Goal: Task Accomplishment & Management: Manage account settings

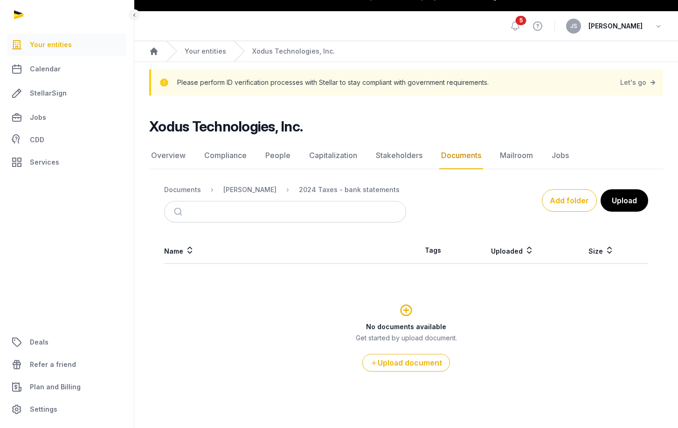
scroll to position [19, 0]
click at [348, 192] on div "2024 Taxes - bank statements" at bounding box center [349, 189] width 101 height 9
click at [336, 186] on div "2024 Taxes - bank statements" at bounding box center [349, 189] width 101 height 9
click at [455, 154] on link "Documents" at bounding box center [461, 155] width 44 height 27
click at [190, 190] on div "Documents" at bounding box center [182, 189] width 37 height 9
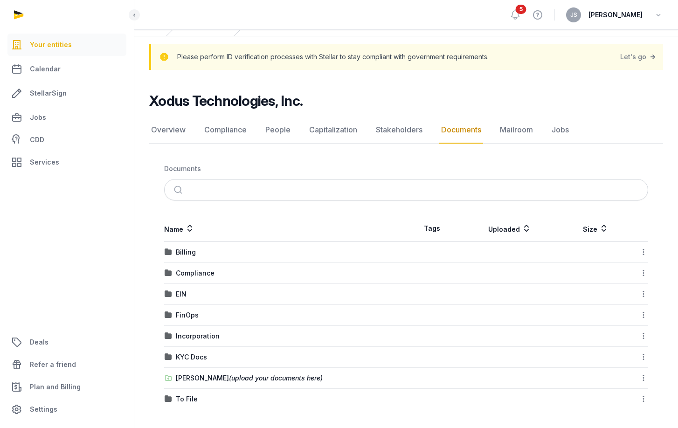
scroll to position [42, 0]
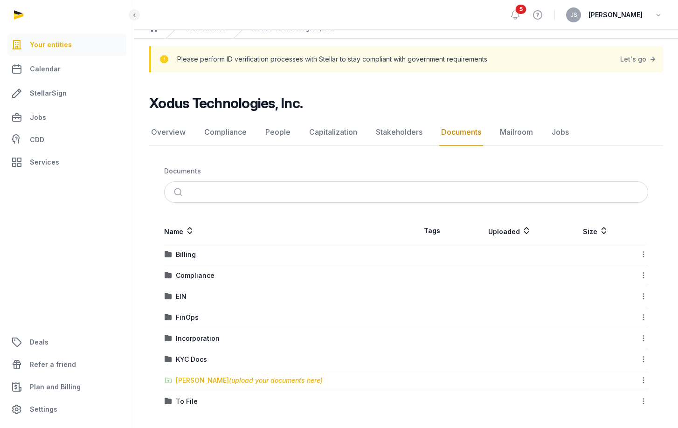
click at [192, 379] on div "[PERSON_NAME] (upload your documents here)" at bounding box center [249, 380] width 147 height 9
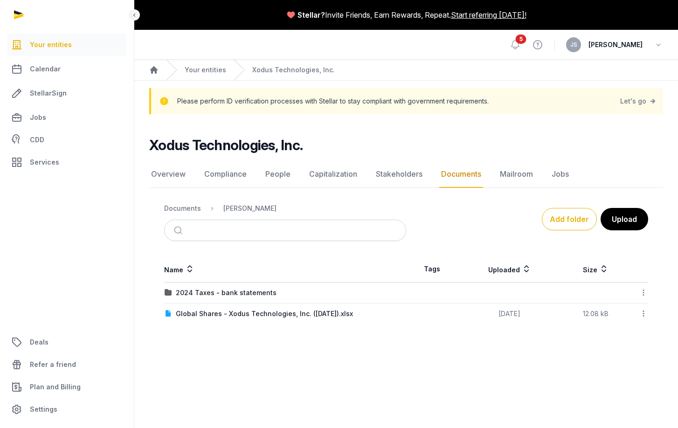
scroll to position [0, 0]
click at [641, 292] on icon at bounding box center [643, 293] width 8 height 10
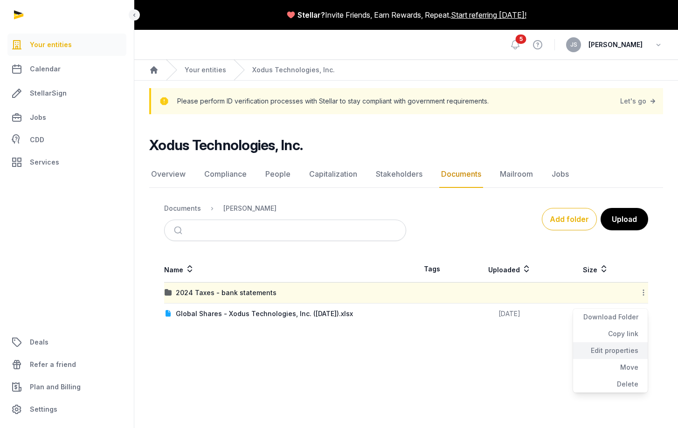
click at [601, 351] on div "Edit properties" at bounding box center [610, 350] width 75 height 17
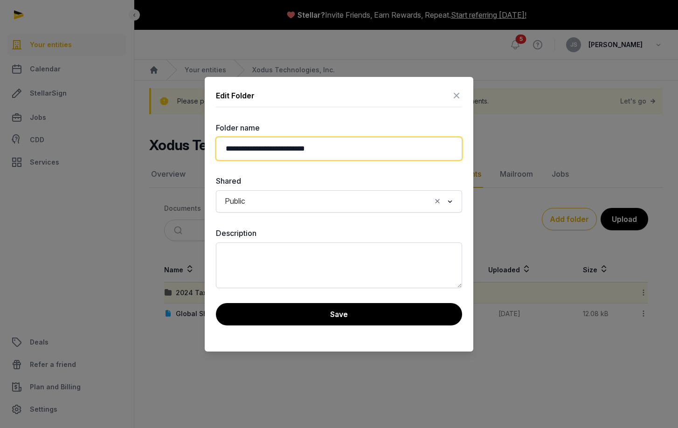
click at [290, 148] on input "**********" at bounding box center [339, 148] width 246 height 23
click at [333, 149] on input "**********" at bounding box center [339, 148] width 246 height 23
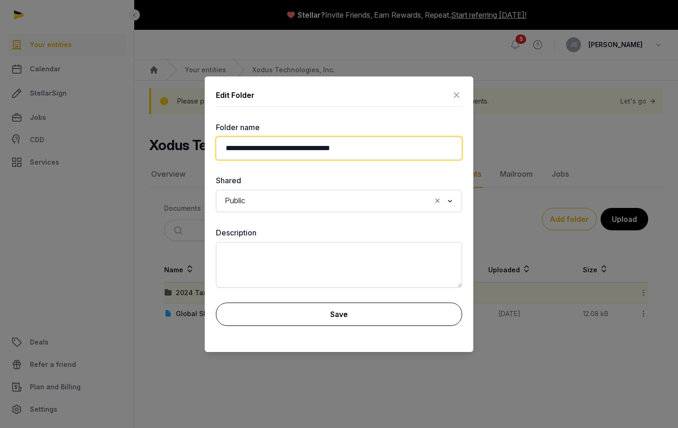
type input "**********"
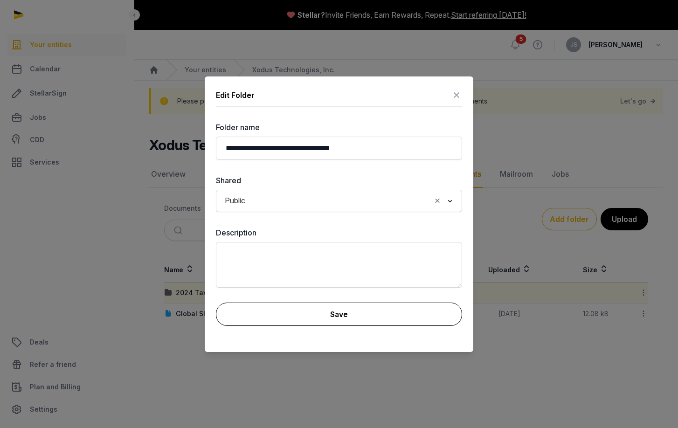
click at [316, 318] on button "Save" at bounding box center [339, 314] width 246 height 23
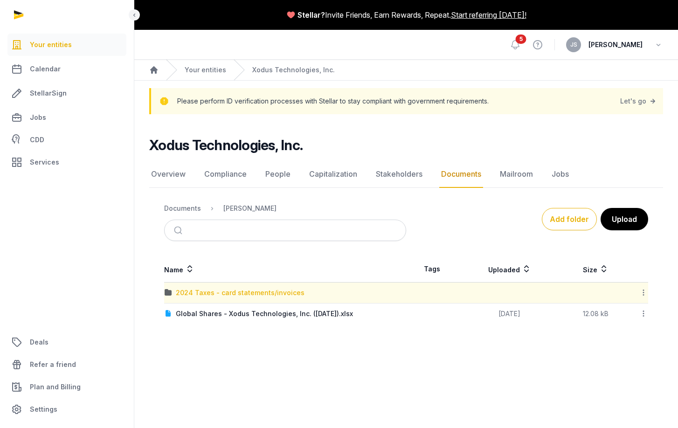
click at [260, 289] on div "2024 Taxes - card statements/invoices" at bounding box center [240, 292] width 129 height 9
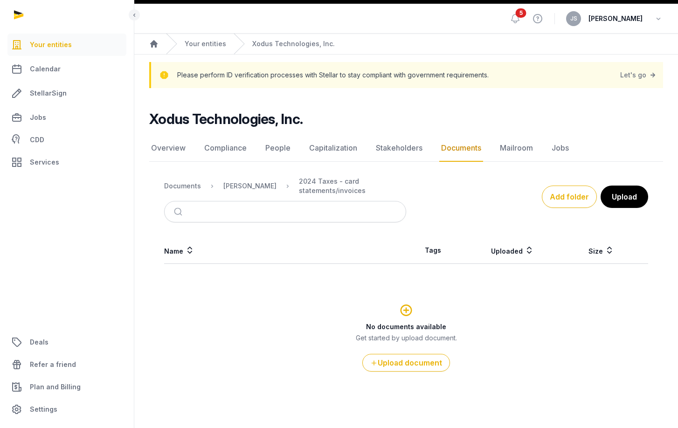
scroll to position [26, 0]
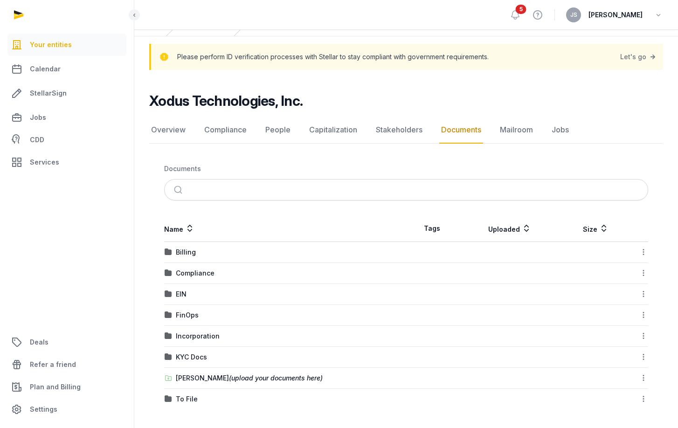
scroll to position [44, 0]
click at [211, 376] on div "[PERSON_NAME] (upload your documents here)" at bounding box center [249, 377] width 147 height 9
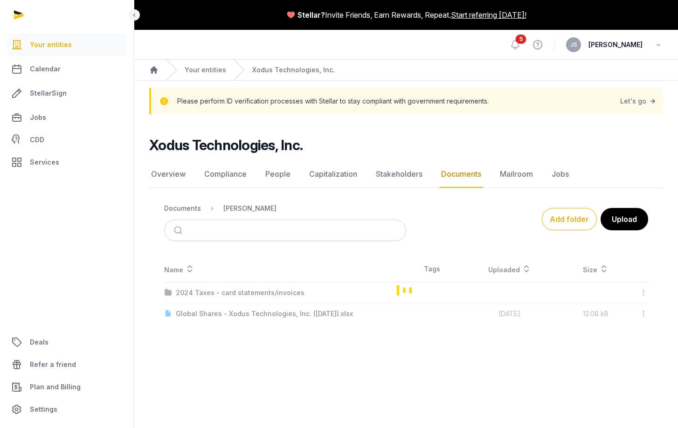
scroll to position [0, 0]
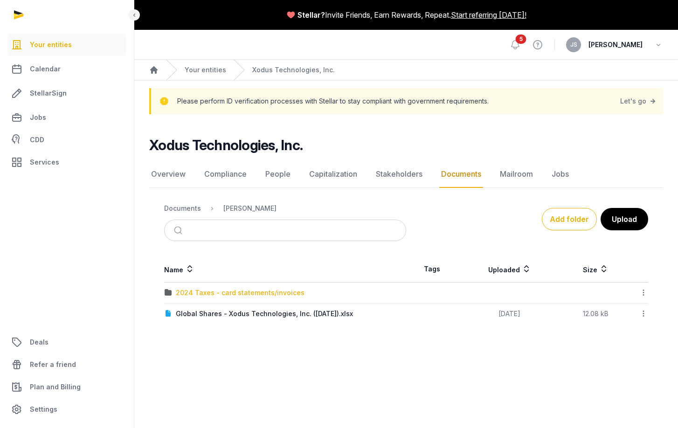
click at [258, 294] on div "2024 Taxes - card statements/invoices" at bounding box center [240, 292] width 129 height 9
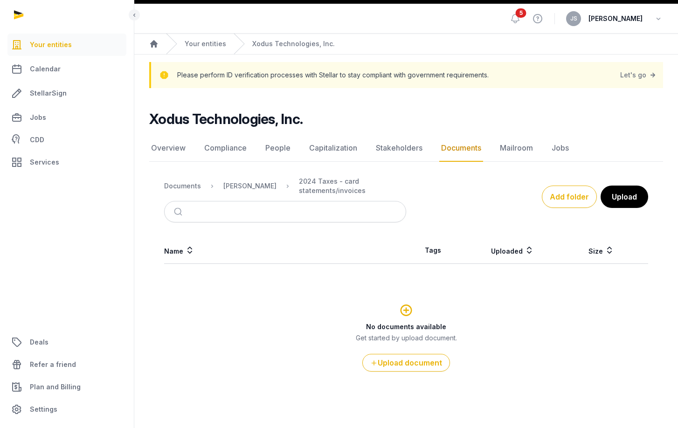
scroll to position [26, 0]
click at [398, 368] on button "Upload document" at bounding box center [406, 363] width 88 height 18
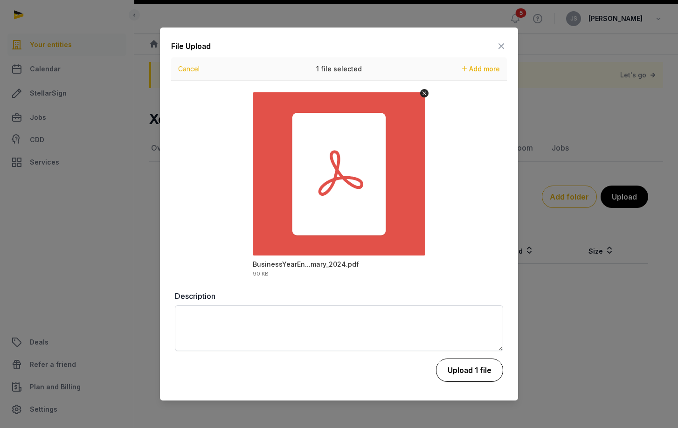
click at [474, 373] on button "Upload 1 file" at bounding box center [469, 369] width 67 height 23
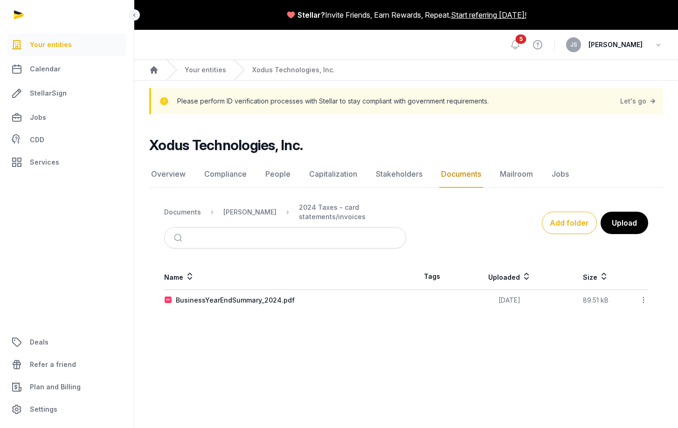
scroll to position [0, 0]
click at [619, 227] on button "Upload" at bounding box center [624, 222] width 48 height 23
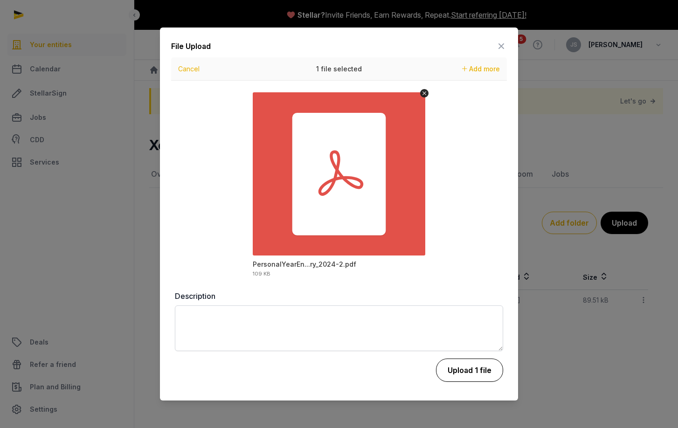
click at [459, 370] on button "Upload 1 file" at bounding box center [469, 369] width 67 height 23
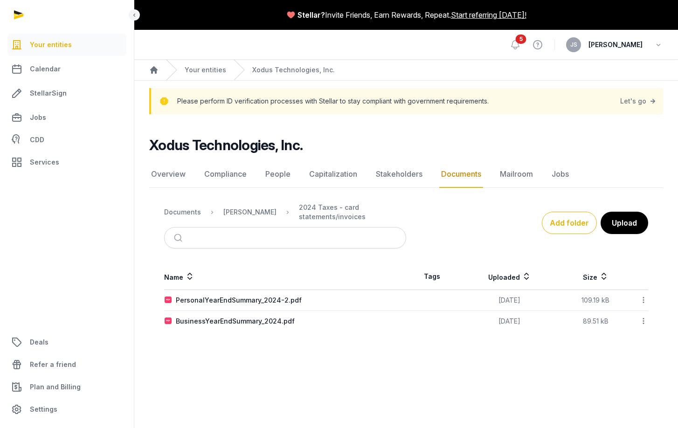
click at [641, 301] on icon at bounding box center [643, 300] width 8 height 10
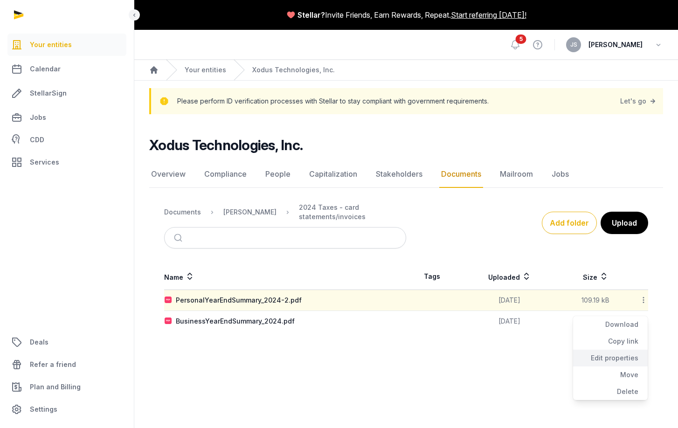
click at [599, 357] on div "Edit properties" at bounding box center [610, 358] width 75 height 17
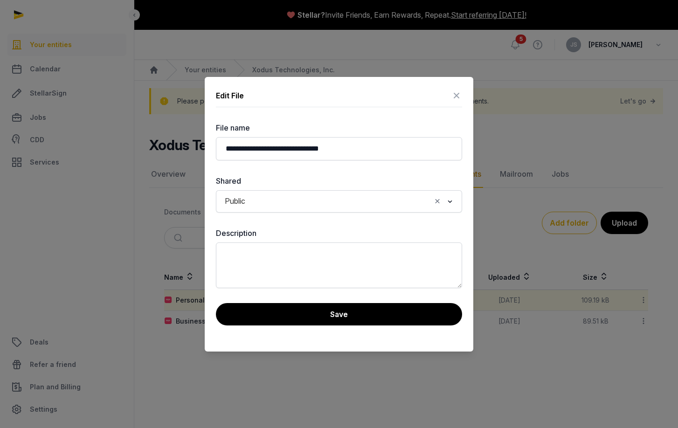
click at [456, 97] on icon at bounding box center [456, 95] width 11 height 15
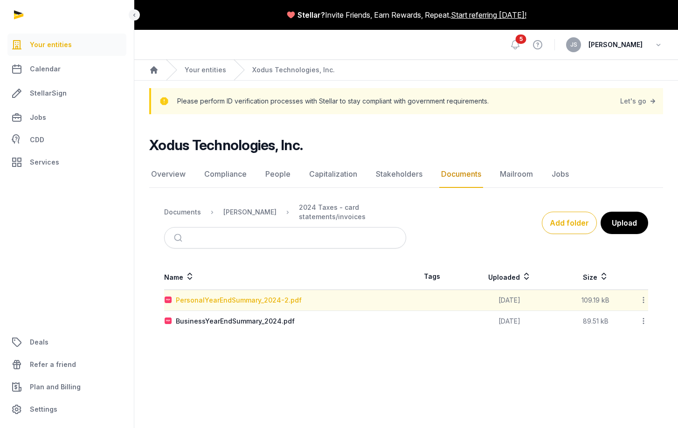
click at [216, 298] on div "PersonalYearEndSummary_2024-2.pdf" at bounding box center [239, 300] width 126 height 9
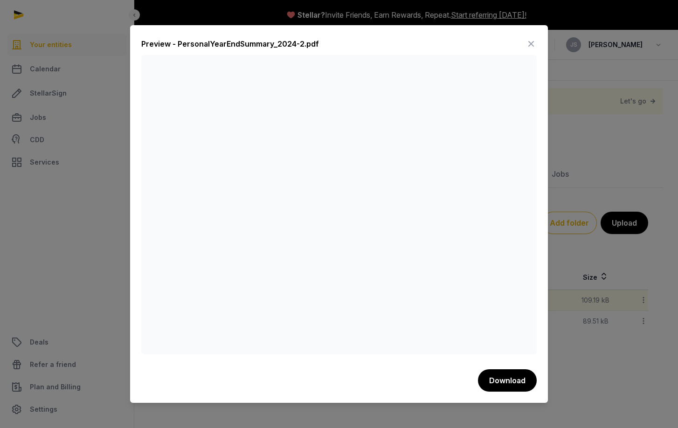
click at [533, 41] on icon at bounding box center [530, 43] width 11 height 15
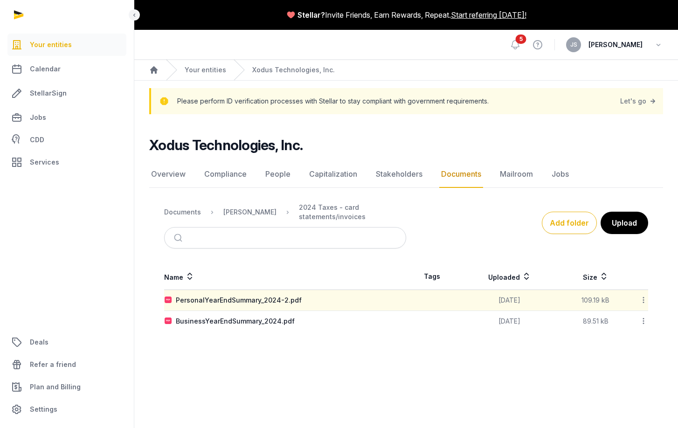
click at [613, 48] on span "[PERSON_NAME]" at bounding box center [615, 44] width 54 height 11
click at [653, 44] on div "JS Jelani Sutherland" at bounding box center [614, 44] width 97 height 15
click at [657, 44] on icon "button" at bounding box center [658, 44] width 9 height 13
click at [599, 84] on button "Sign out" at bounding box center [610, 83] width 104 height 17
